Goal: Transaction & Acquisition: Purchase product/service

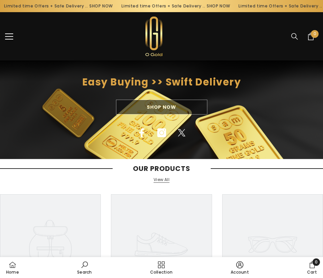
click at [139, 104] on div "Shop Now" at bounding box center [161, 107] width 323 height 15
click at [158, 107] on div "Shop Now" at bounding box center [161, 107] width 323 height 15
click at [55, 229] on div "Someone recently bought a" at bounding box center [57, 241] width 104 height 34
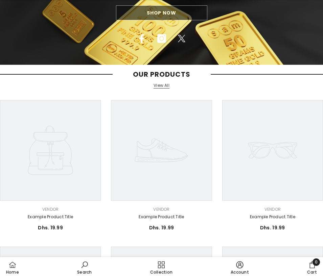
scroll to position [101, 0]
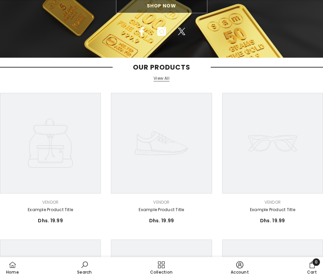
click at [47, 204] on div "Vendor: Vendor" at bounding box center [50, 202] width 101 height 7
click at [69, 147] on icon at bounding box center [50, 143] width 101 height 101
click at [194, 151] on icon at bounding box center [161, 143] width 101 height 101
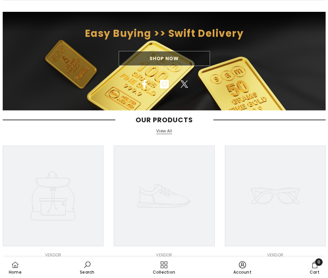
scroll to position [0, 0]
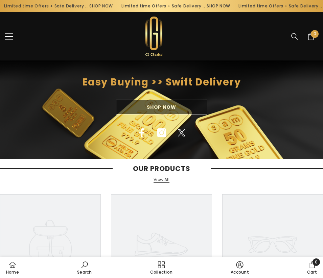
click at [11, 40] on button "menu" at bounding box center [9, 36] width 8 height 8
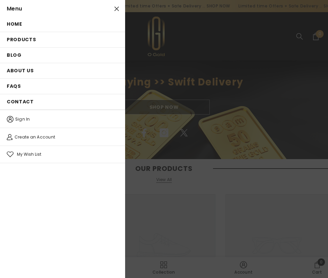
click at [13, 22] on span "Home" at bounding box center [15, 24] width 16 height 7
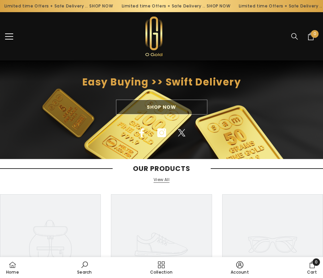
click at [10, 30] on div at bounding box center [9, 36] width 8 height 17
click at [9, 35] on button "menu" at bounding box center [9, 36] width 8 height 8
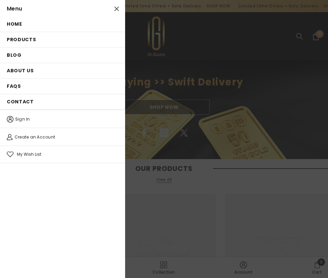
click at [20, 36] on span "Products" at bounding box center [21, 39] width 29 height 7
